Goal: Transaction & Acquisition: Purchase product/service

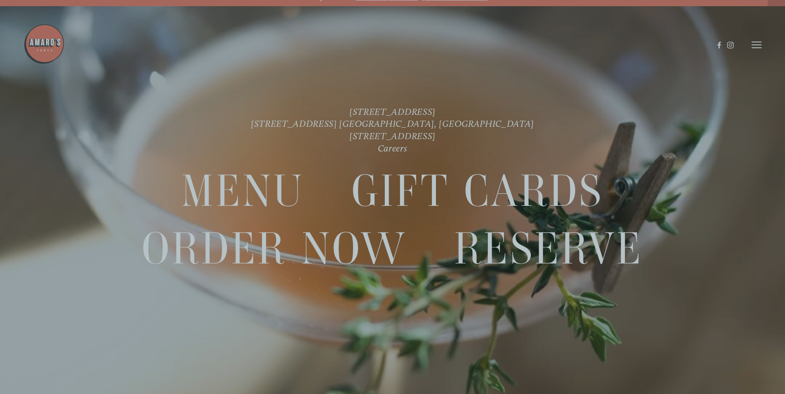
scroll to position [17, 0]
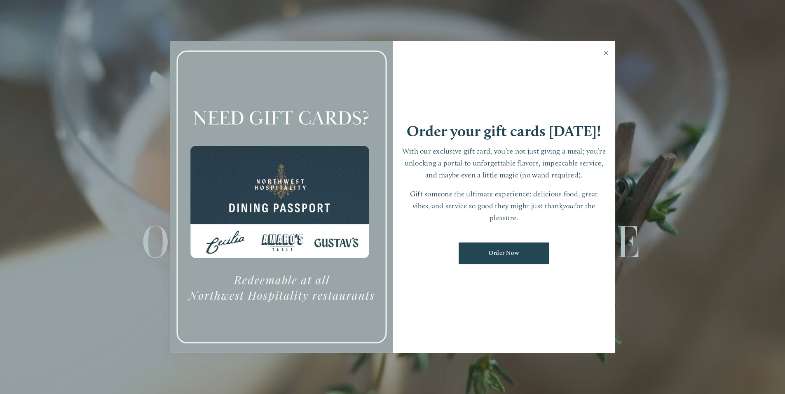
click at [607, 54] on link "Close" at bounding box center [606, 53] width 16 height 23
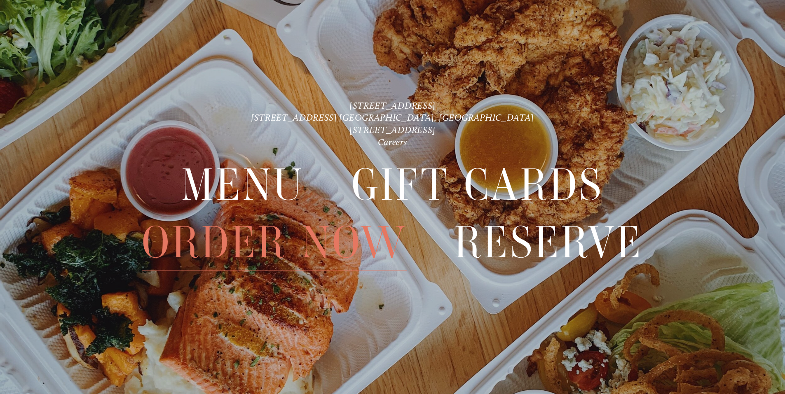
click at [357, 253] on span "Order Now" at bounding box center [274, 242] width 265 height 57
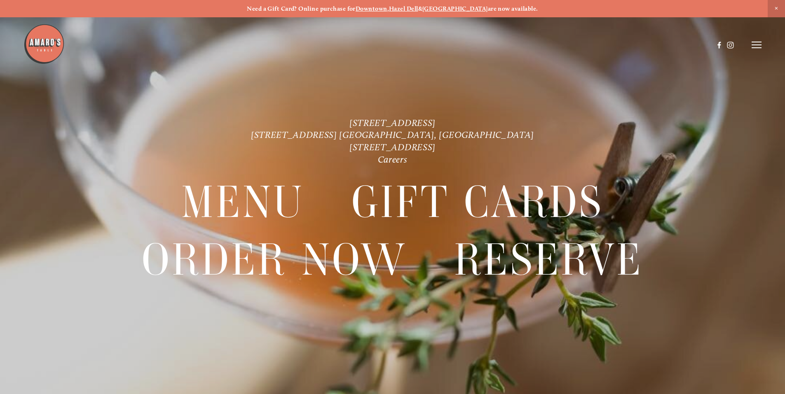
click at [764, 42] on div at bounding box center [392, 197] width 785 height 394
click at [761, 43] on icon at bounding box center [757, 44] width 10 height 7
